Goal: Task Accomplishment & Management: Use online tool/utility

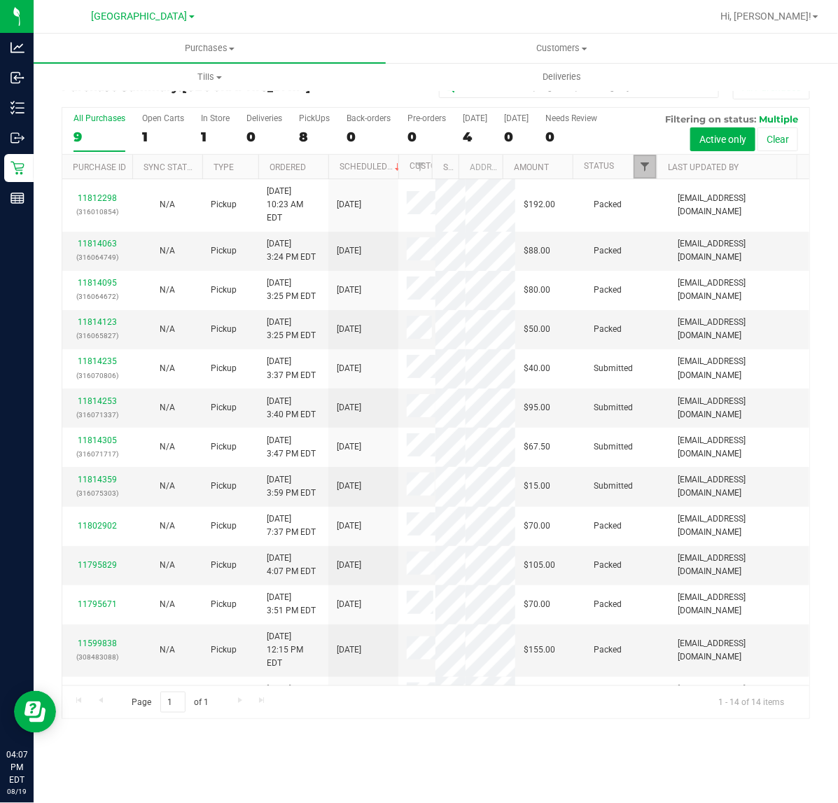
click at [645, 163] on span "Filter" at bounding box center [644, 166] width 11 height 11
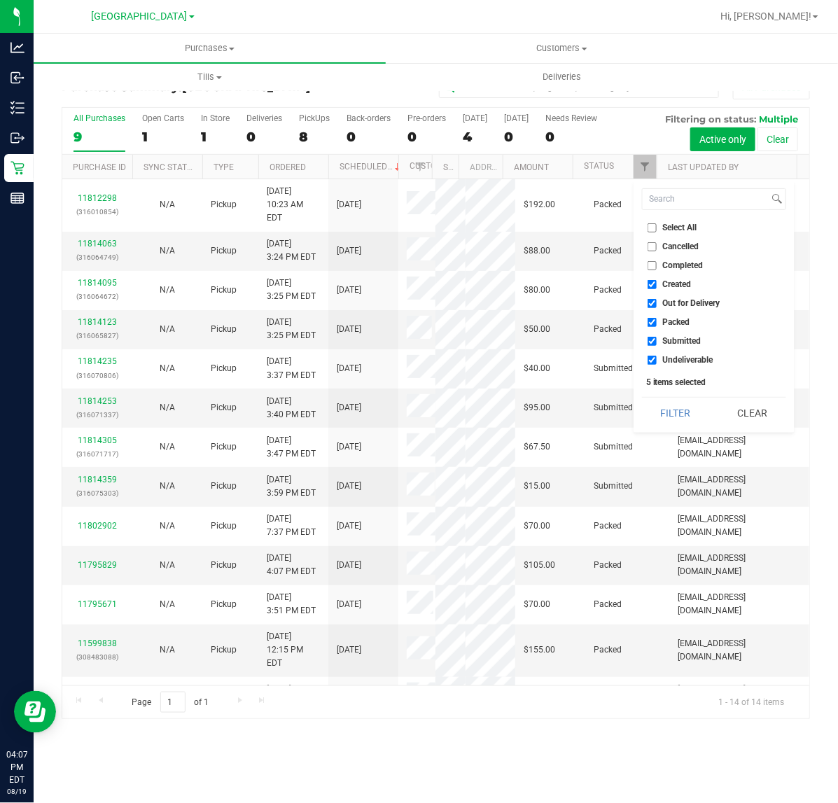
click at [695, 358] on span "Undeliverable" at bounding box center [688, 360] width 50 height 8
click at [657, 358] on input "Undeliverable" at bounding box center [652, 360] width 9 height 9
checkbox input "false"
click at [680, 319] on span "Packed" at bounding box center [676, 322] width 27 height 8
click at [657, 319] on input "Packed" at bounding box center [652, 322] width 9 height 9
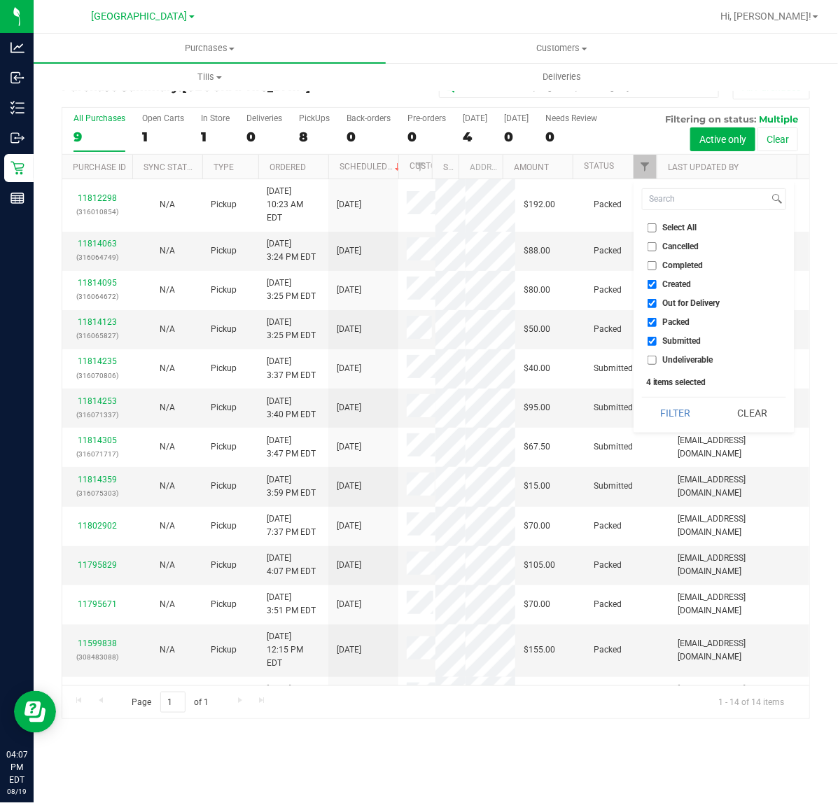
checkbox input "false"
click at [681, 300] on span "Out for Delivery" at bounding box center [691, 303] width 57 height 8
click at [657, 300] on input "Out for Delivery" at bounding box center [652, 303] width 9 height 9
checkbox input "false"
click at [677, 284] on span "Created" at bounding box center [677, 284] width 29 height 8
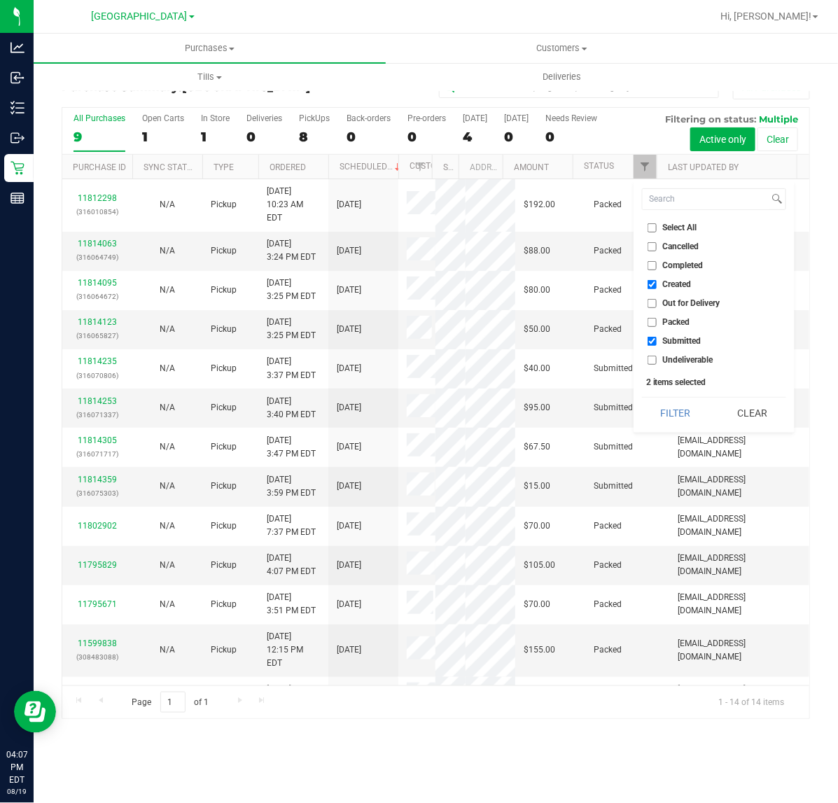
click at [657, 284] on input "Created" at bounding box center [652, 284] width 9 height 9
checkbox input "false"
click at [679, 404] on button "Filter" at bounding box center [675, 413] width 67 height 31
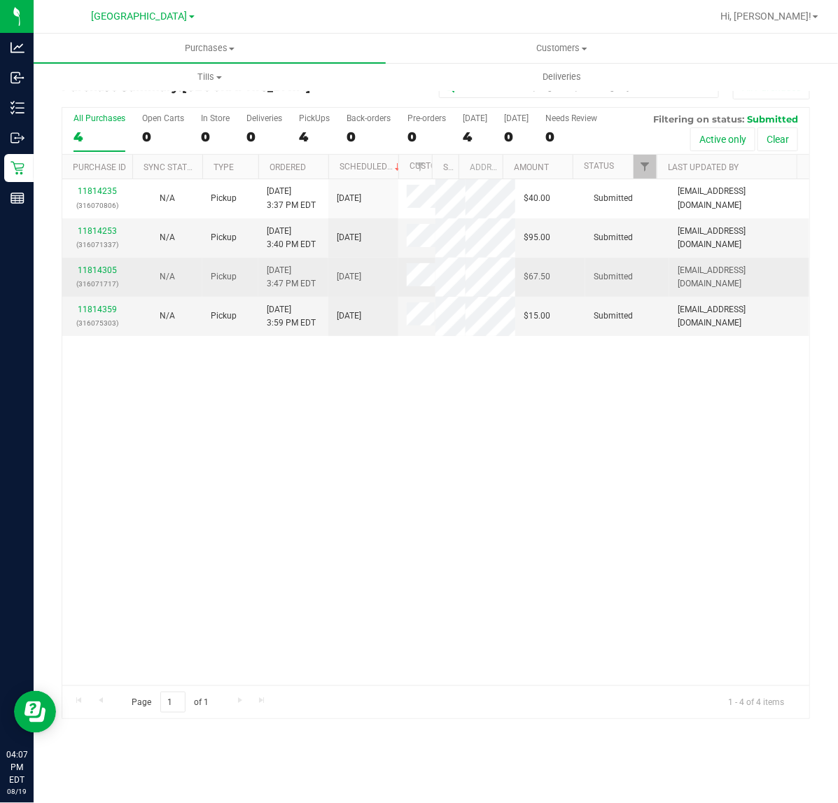
click at [98, 265] on div "11814305 (316071717)" at bounding box center [97, 277] width 53 height 27
click at [100, 267] on link "11814305" at bounding box center [97, 270] width 39 height 10
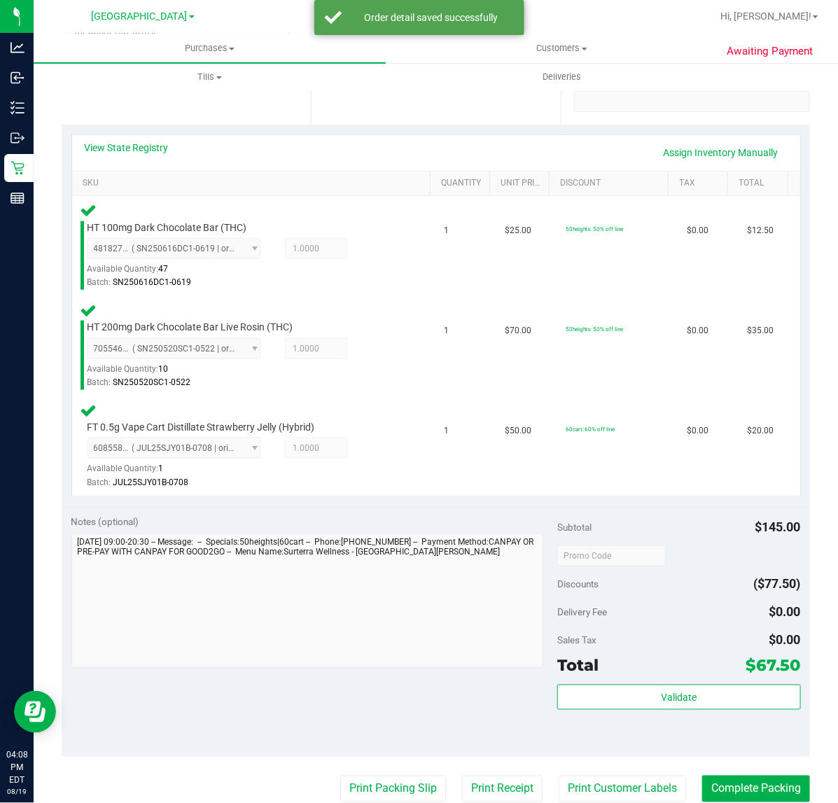
scroll to position [263, 0]
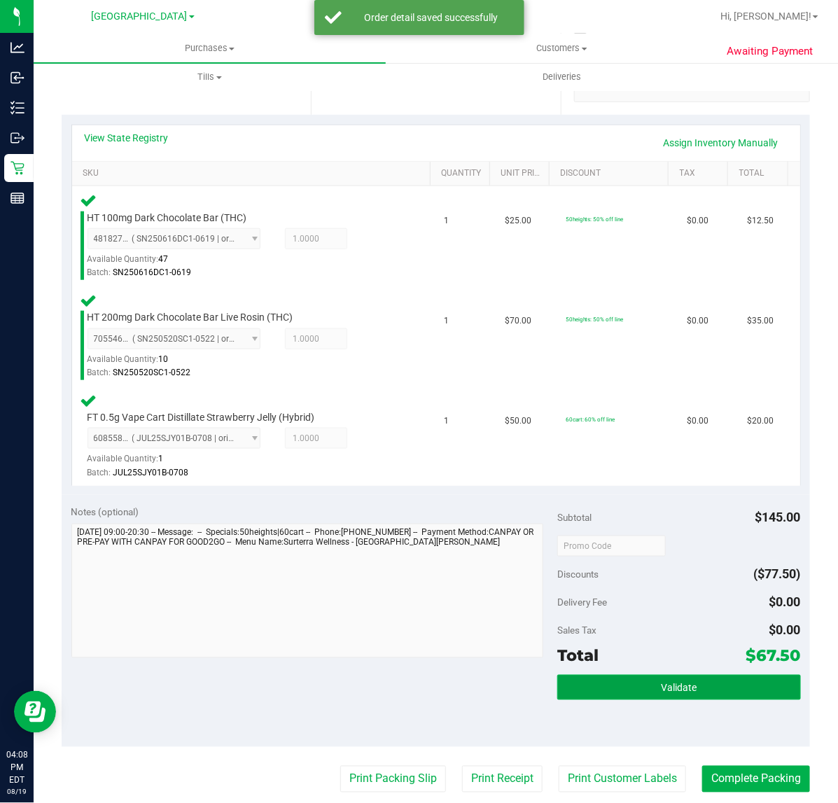
click at [585, 692] on button "Validate" at bounding box center [678, 687] width 243 height 25
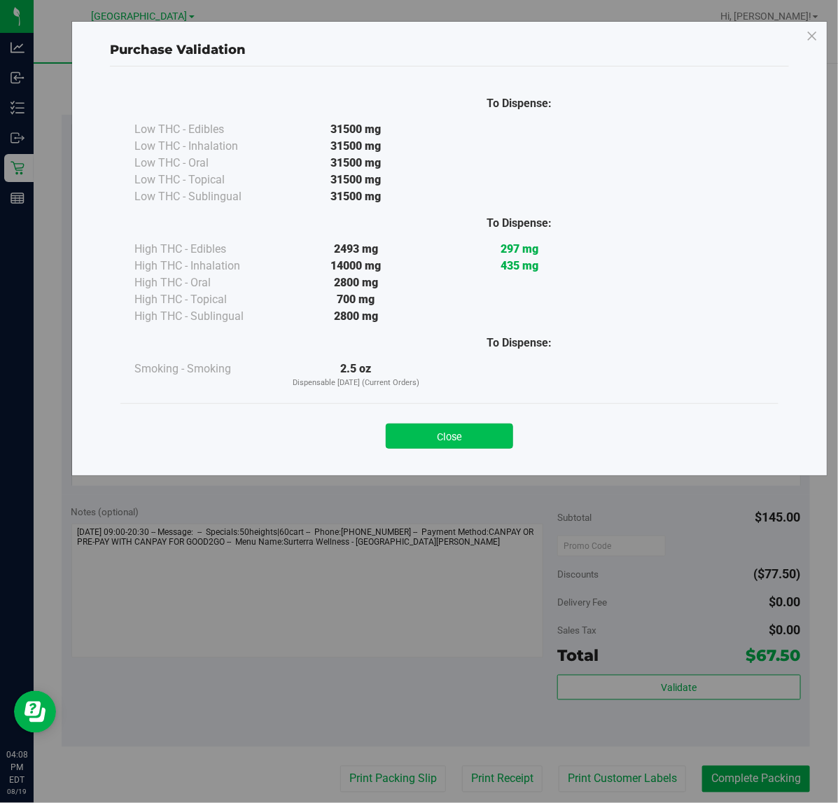
click at [450, 445] on button "Close" at bounding box center [449, 436] width 127 height 25
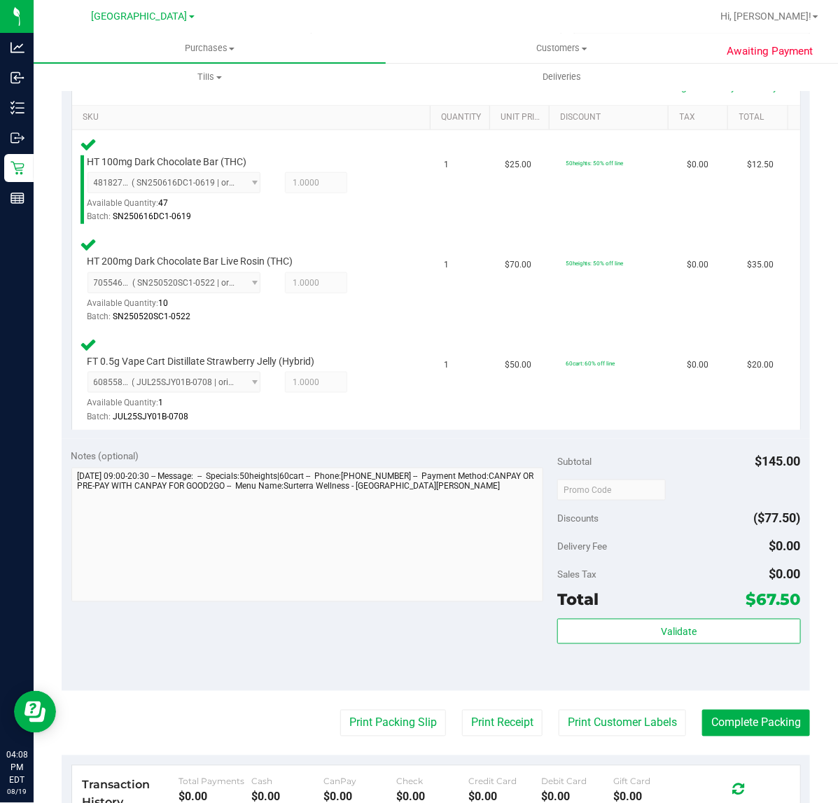
scroll to position [438, 0]
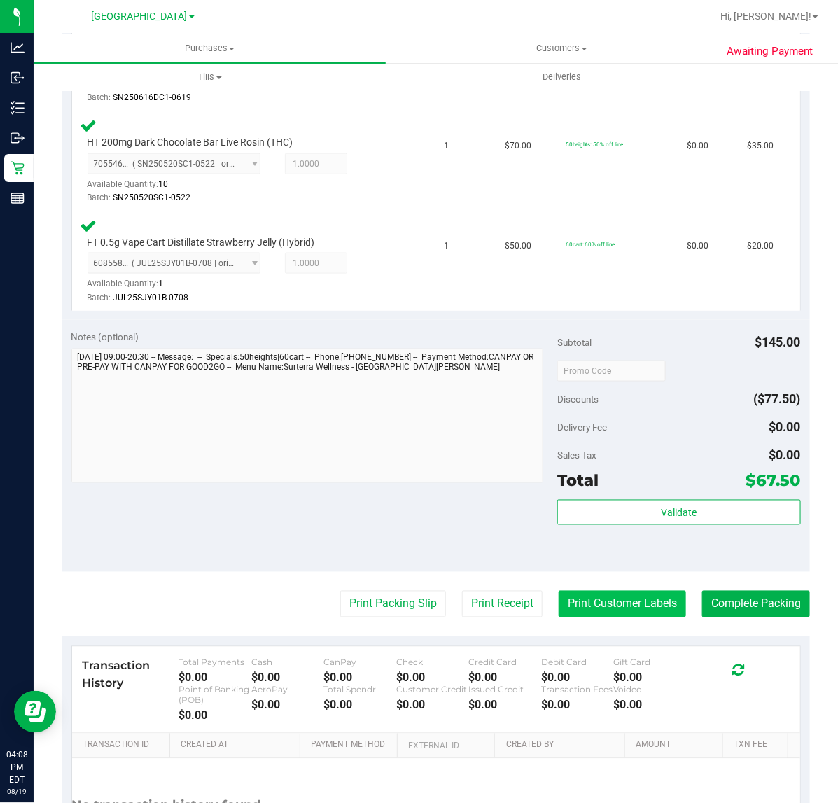
click at [632, 599] on button "Print Customer Labels" at bounding box center [622, 604] width 127 height 27
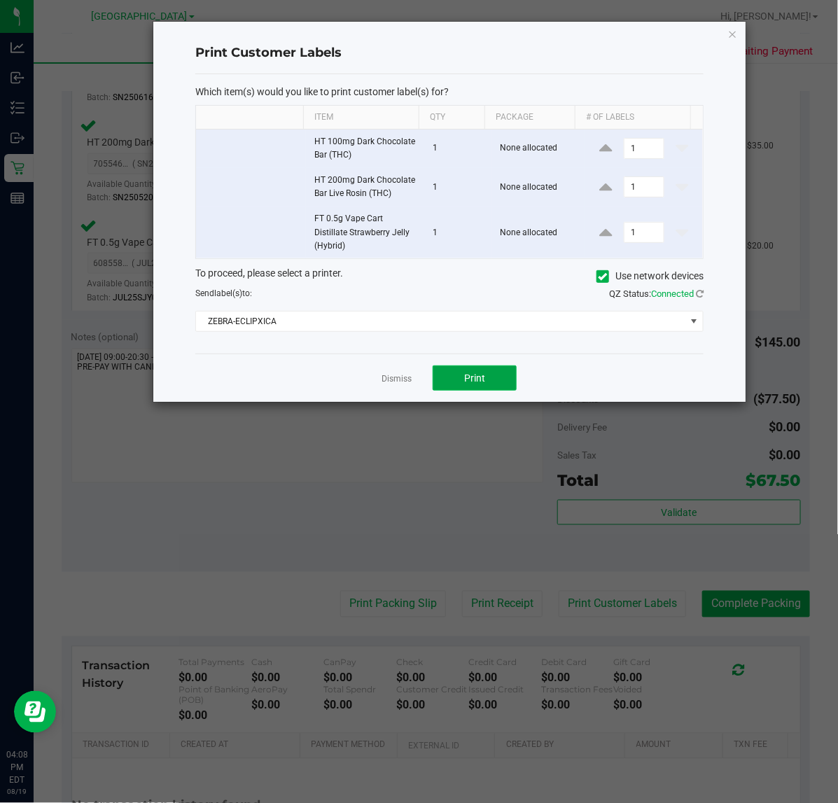
click at [460, 384] on button "Print" at bounding box center [475, 377] width 84 height 25
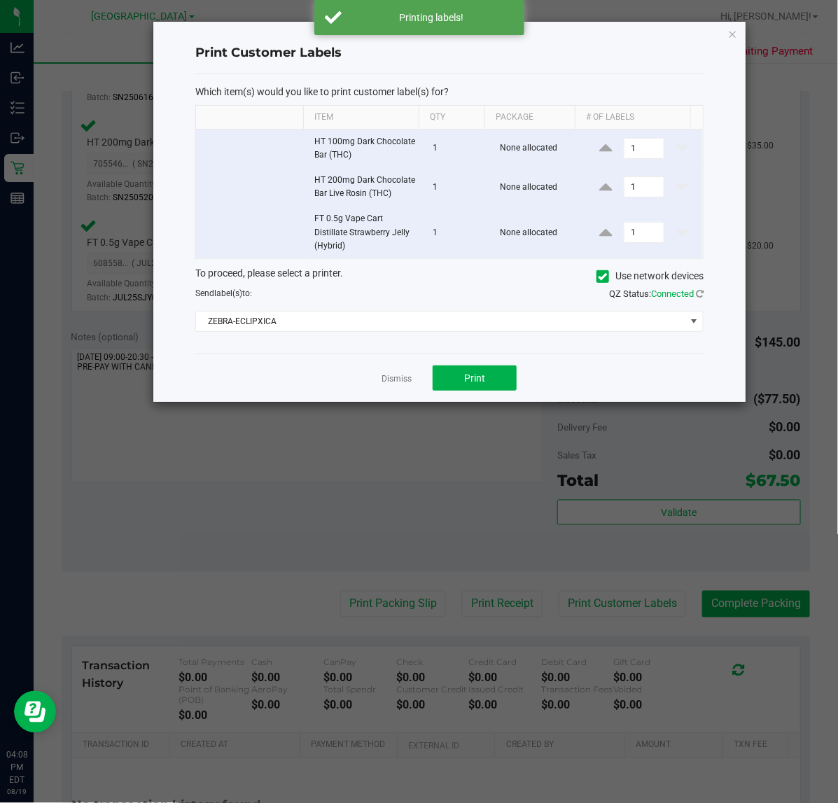
drag, startPoint x: 400, startPoint y: 378, endPoint x: 396, endPoint y: 417, distance: 38.7
click at [399, 377] on link "Dismiss" at bounding box center [397, 379] width 30 height 12
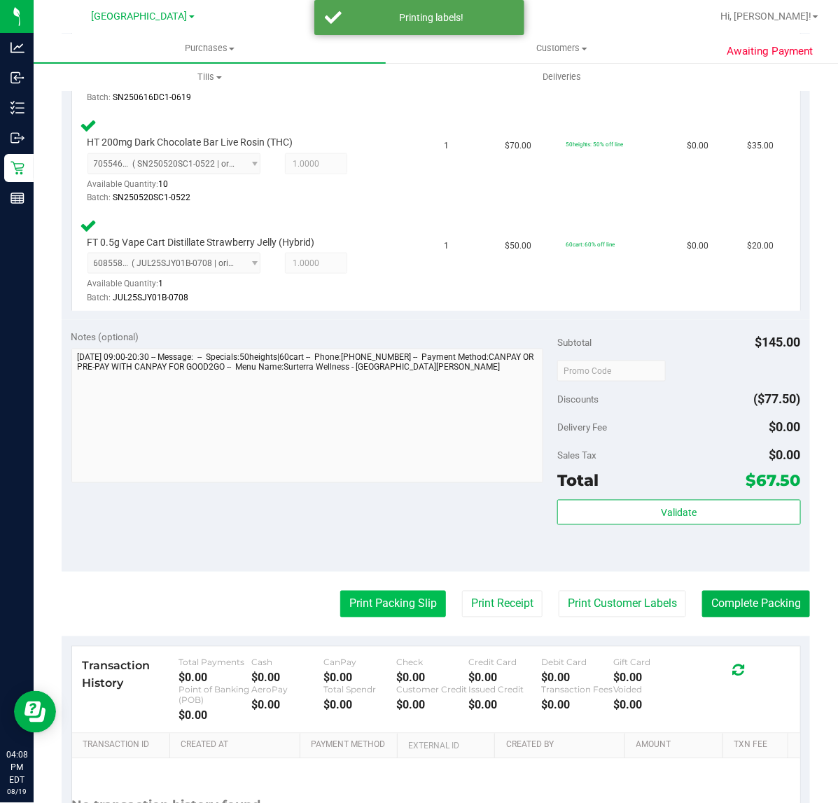
click at [396, 599] on button "Print Packing Slip" at bounding box center [393, 604] width 106 height 27
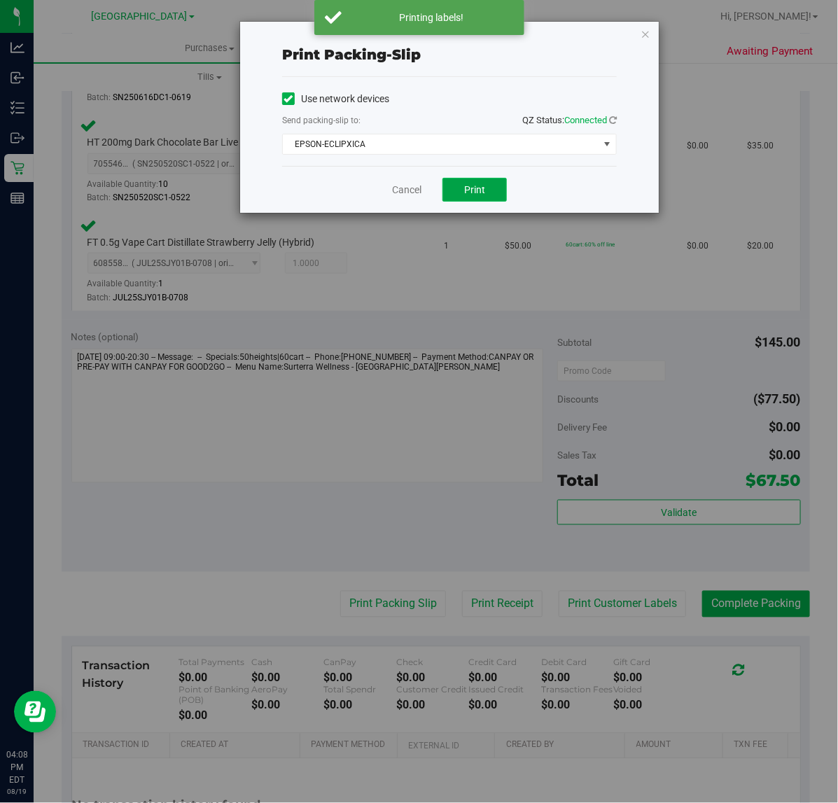
click at [474, 188] on span "Print" at bounding box center [474, 189] width 21 height 11
click at [648, 32] on icon "button" at bounding box center [646, 33] width 10 height 17
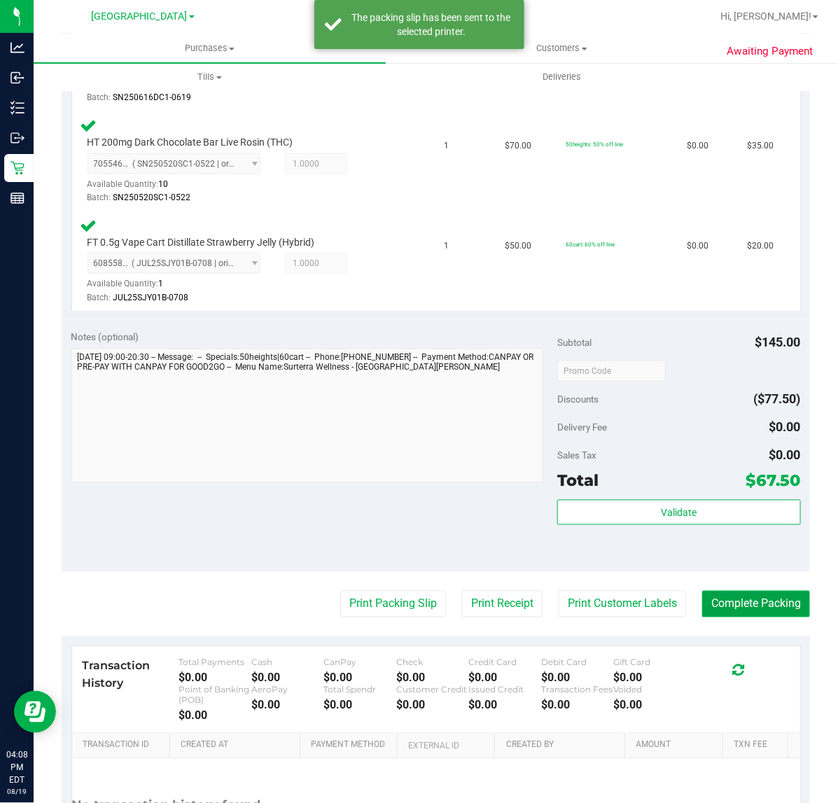
click at [770, 592] on button "Complete Packing" at bounding box center [756, 604] width 108 height 27
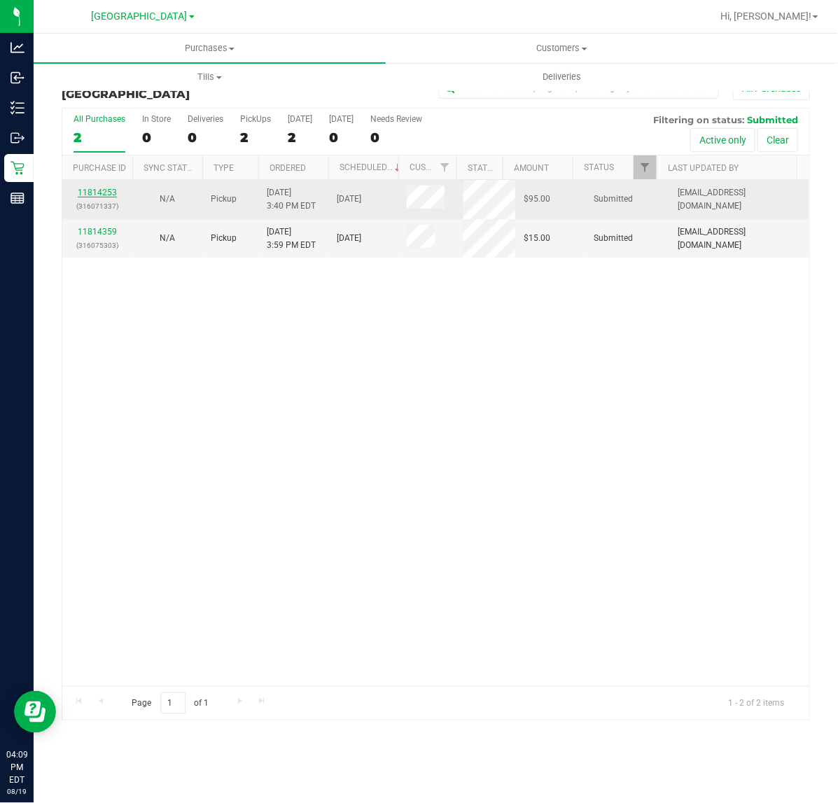
click at [99, 193] on link "11814253" at bounding box center [97, 193] width 39 height 10
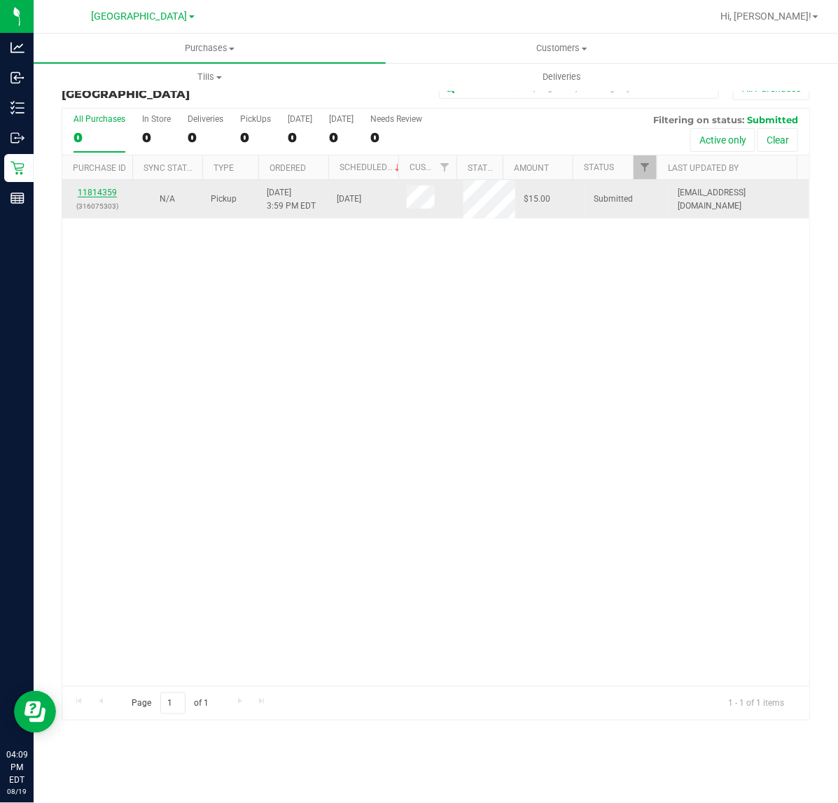
click at [103, 194] on link "11814359" at bounding box center [97, 193] width 39 height 10
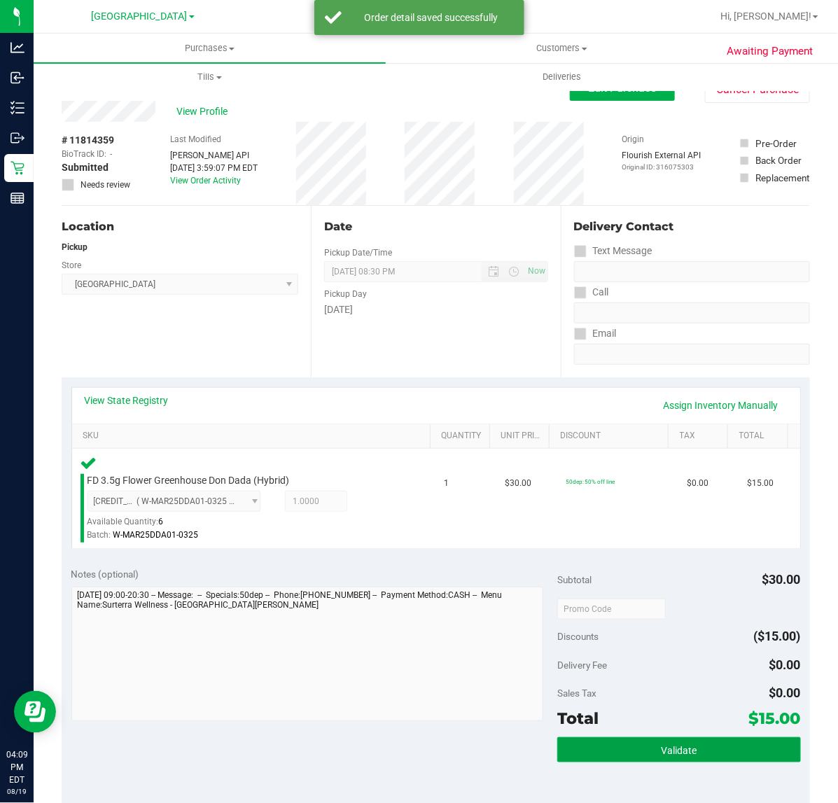
click at [622, 742] on button "Validate" at bounding box center [678, 749] width 243 height 25
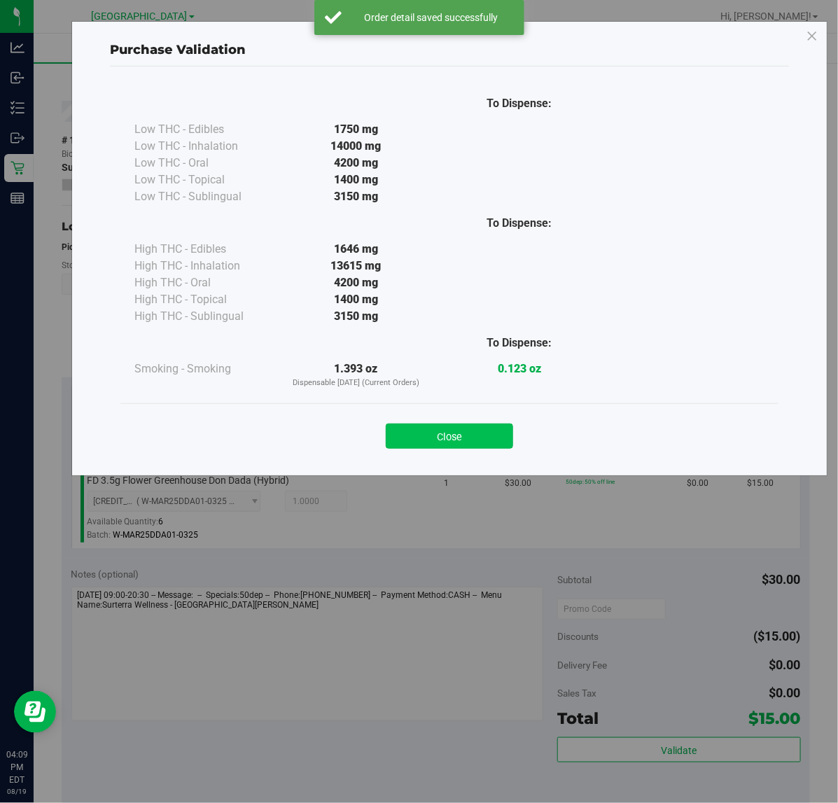
drag, startPoint x: 490, startPoint y: 450, endPoint x: 491, endPoint y: 443, distance: 7.1
click at [490, 449] on div "Close" at bounding box center [449, 431] width 658 height 57
click at [491, 443] on button "Close" at bounding box center [449, 436] width 127 height 25
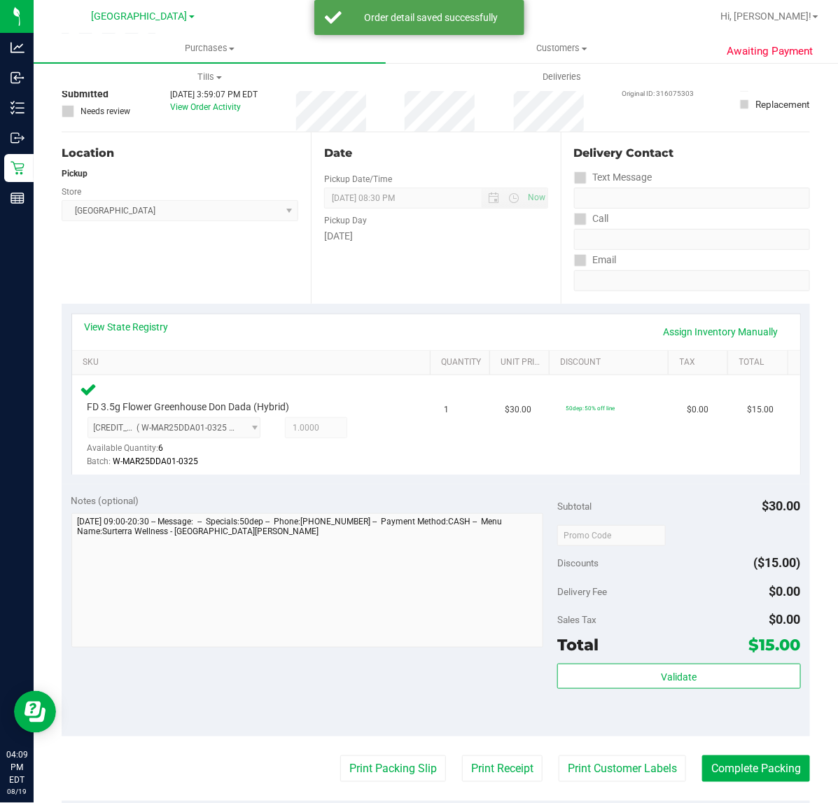
scroll to position [175, 0]
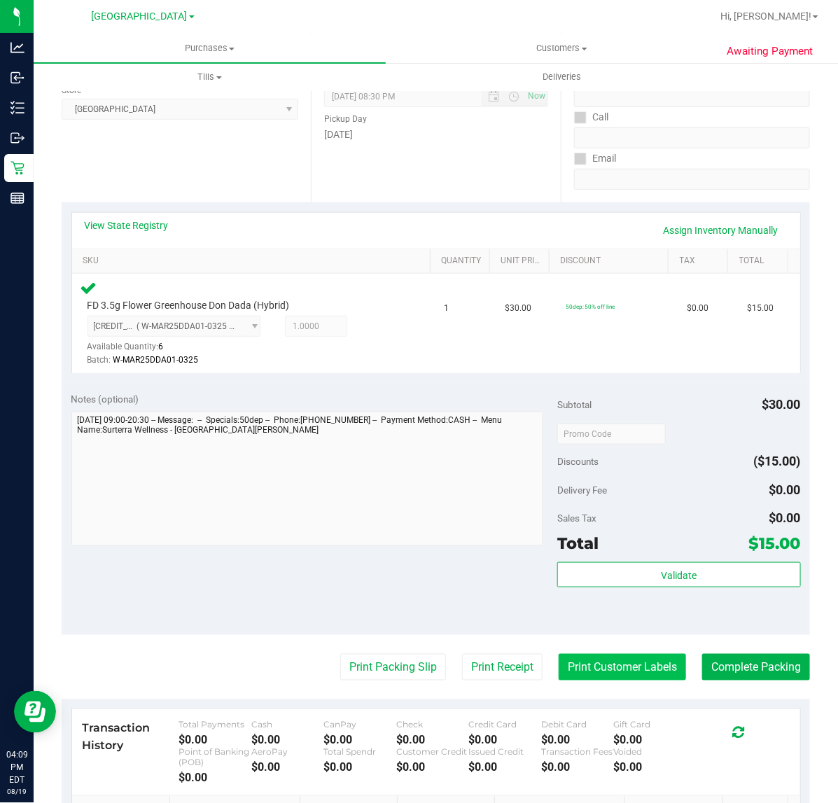
click at [590, 662] on button "Print Customer Labels" at bounding box center [622, 667] width 127 height 27
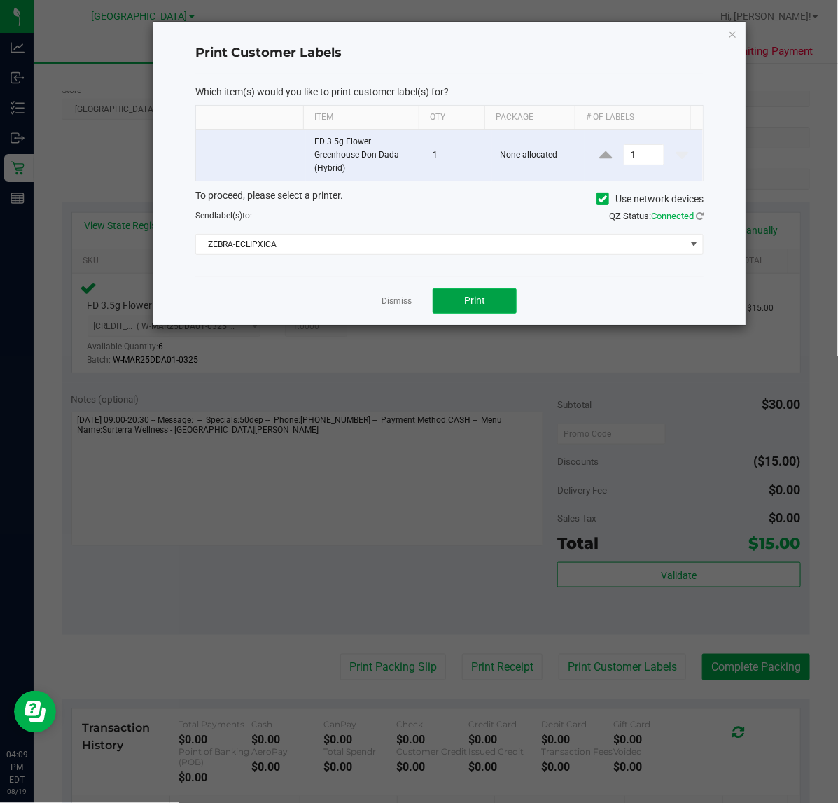
click at [459, 308] on button "Print" at bounding box center [475, 300] width 84 height 25
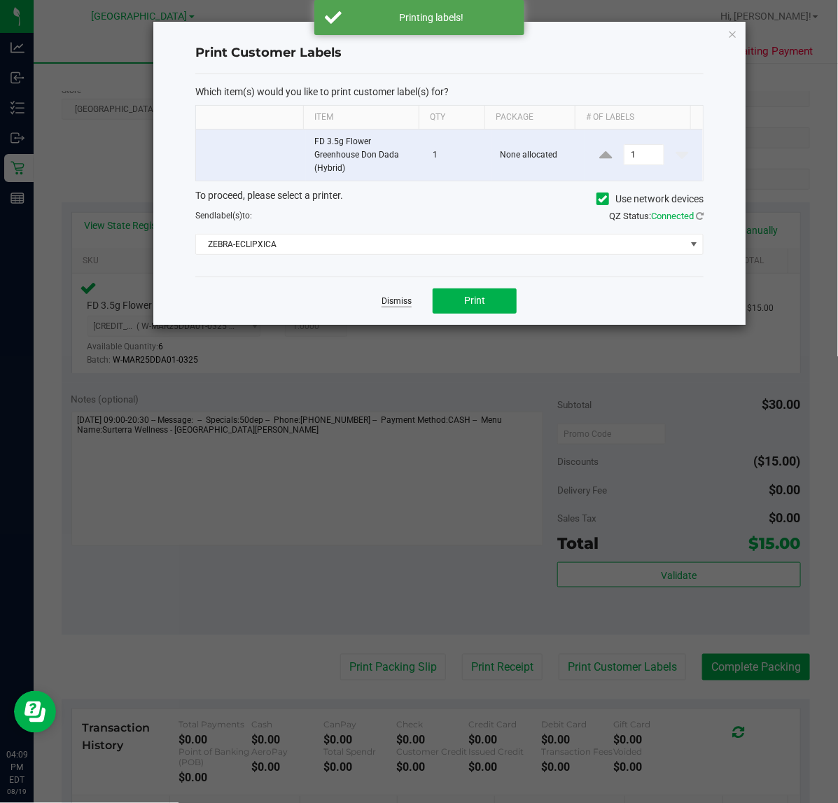
click at [384, 303] on link "Dismiss" at bounding box center [397, 301] width 30 height 12
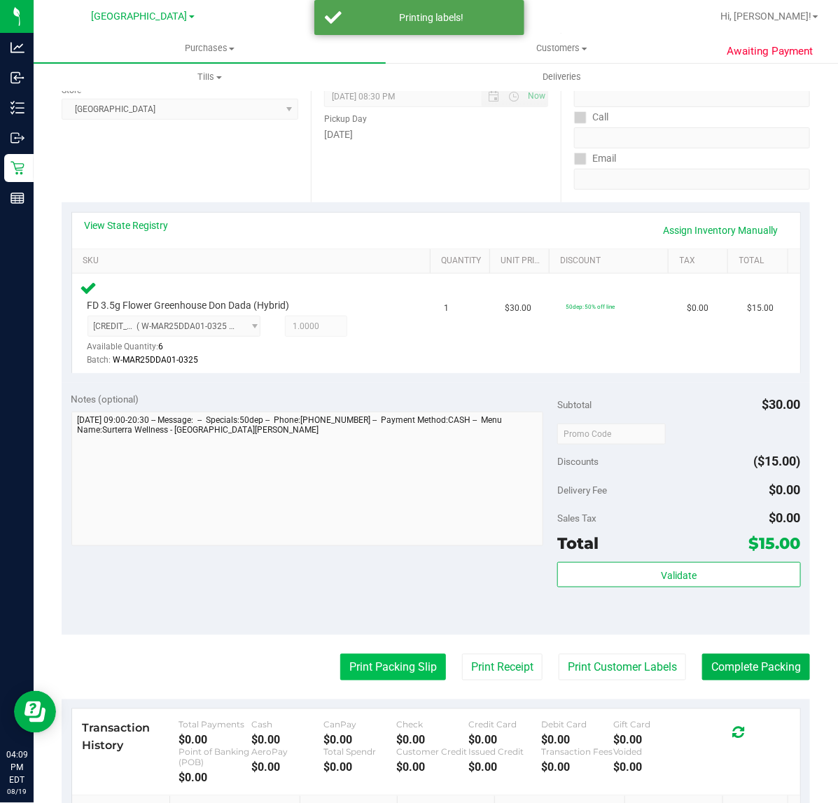
click at [387, 674] on button "Print Packing Slip" at bounding box center [393, 667] width 106 height 27
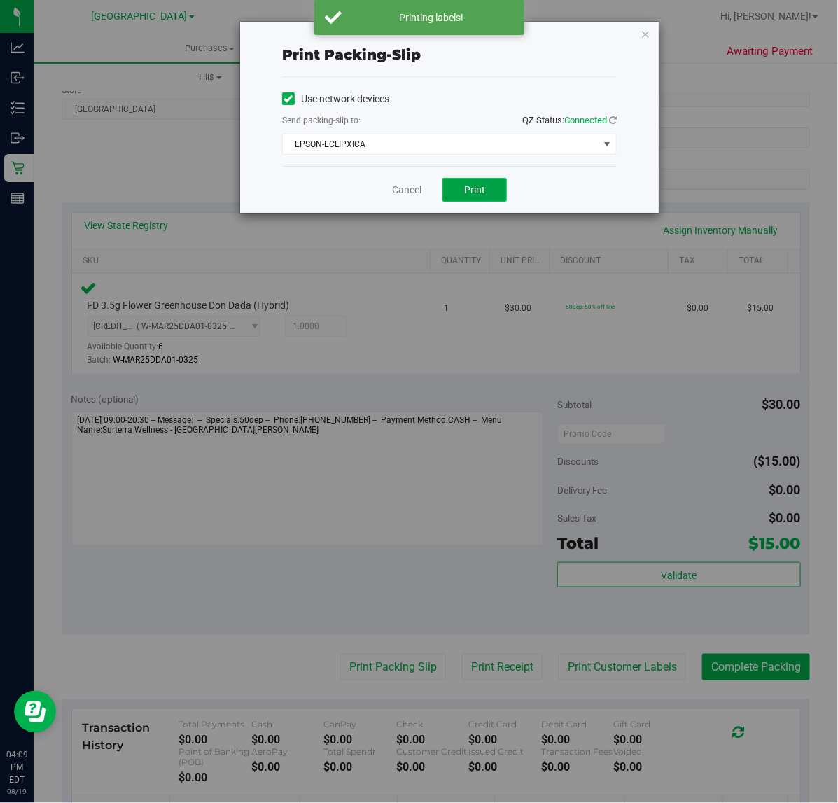
click at [473, 183] on button "Print" at bounding box center [474, 190] width 64 height 24
click at [641, 32] on icon "button" at bounding box center [646, 33] width 10 height 17
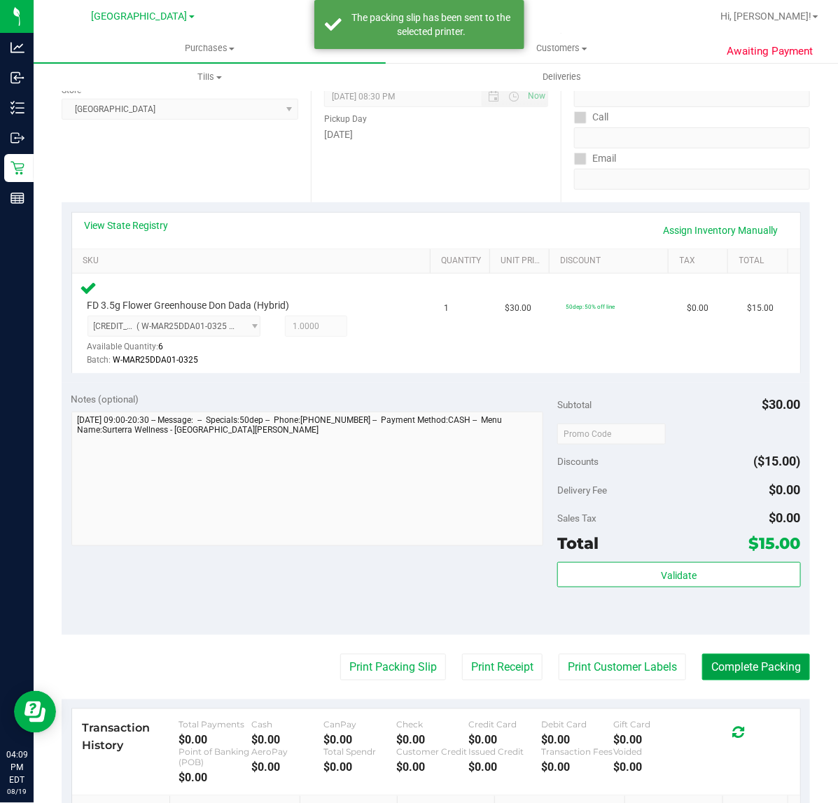
click at [718, 670] on button "Complete Packing" at bounding box center [756, 667] width 108 height 27
